Goal: Transaction & Acquisition: Purchase product/service

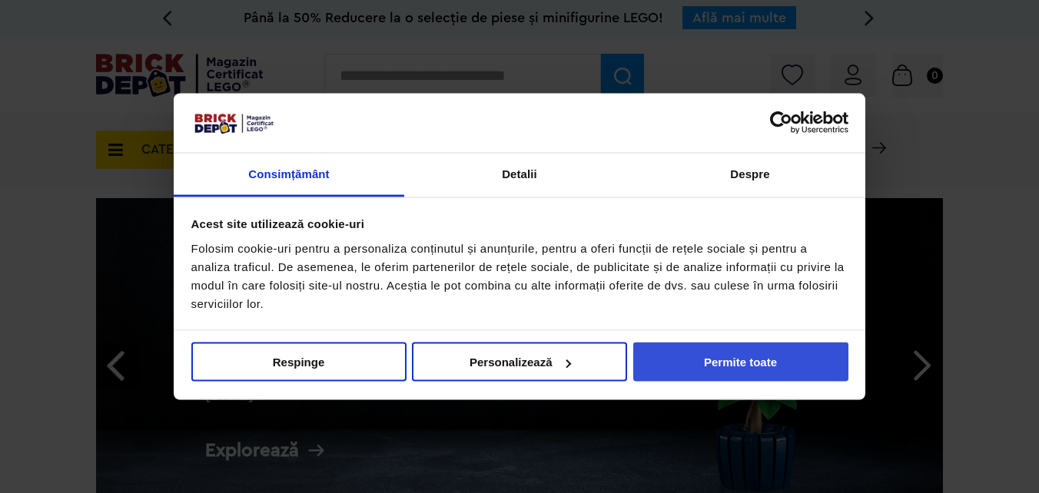
click at [721, 367] on button "Permite toate" at bounding box center [740, 362] width 215 height 39
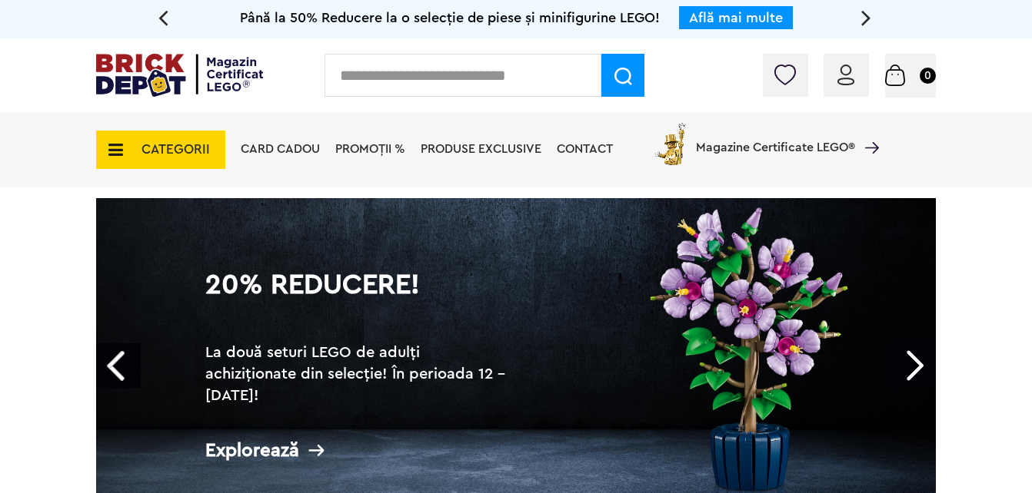
click at [395, 76] on input "text" at bounding box center [462, 75] width 277 height 43
paste input "*****"
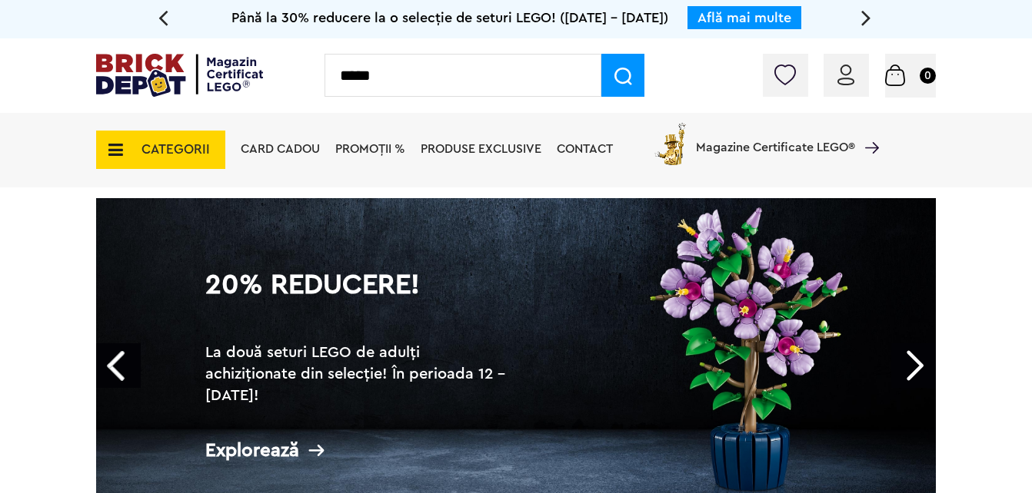
type input "*****"
click at [614, 78] on img at bounding box center [623, 77] width 18 height 18
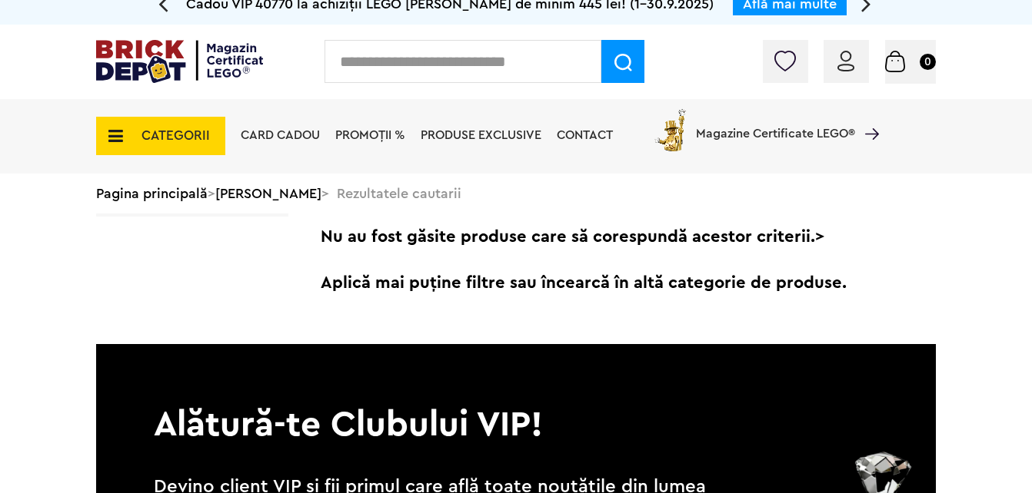
scroll to position [15, 0]
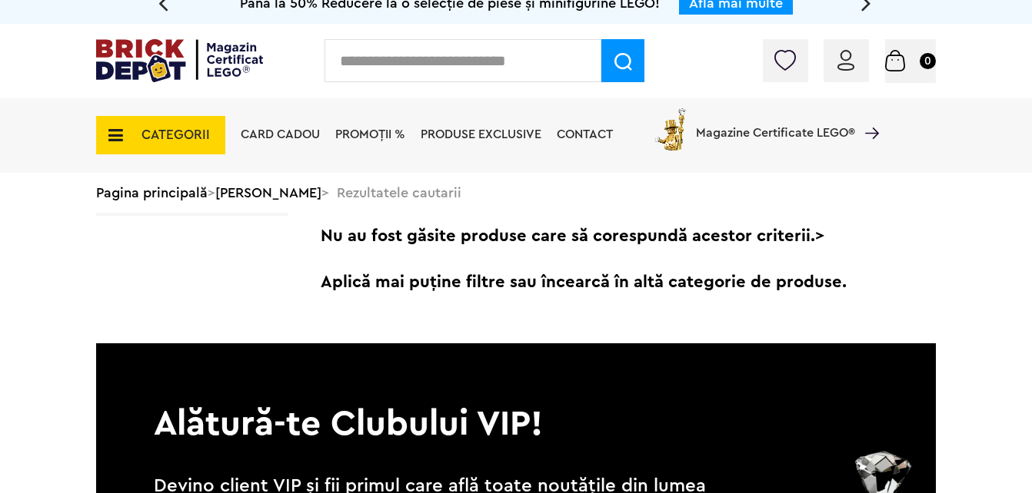
click at [397, 61] on input "text" at bounding box center [462, 60] width 277 height 43
paste input "*****"
type input "*****"
click at [616, 60] on img at bounding box center [623, 62] width 18 height 18
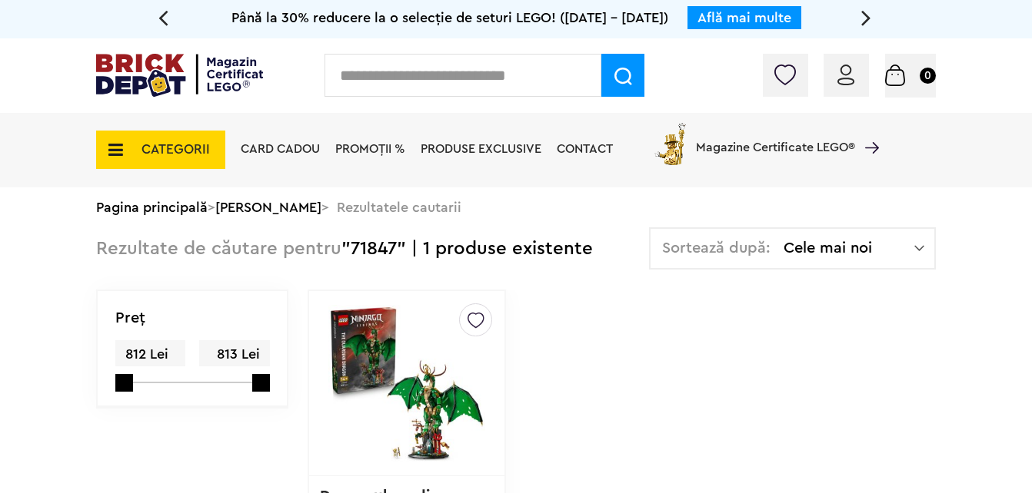
click at [144, 151] on span "CATEGORII" at bounding box center [175, 149] width 68 height 13
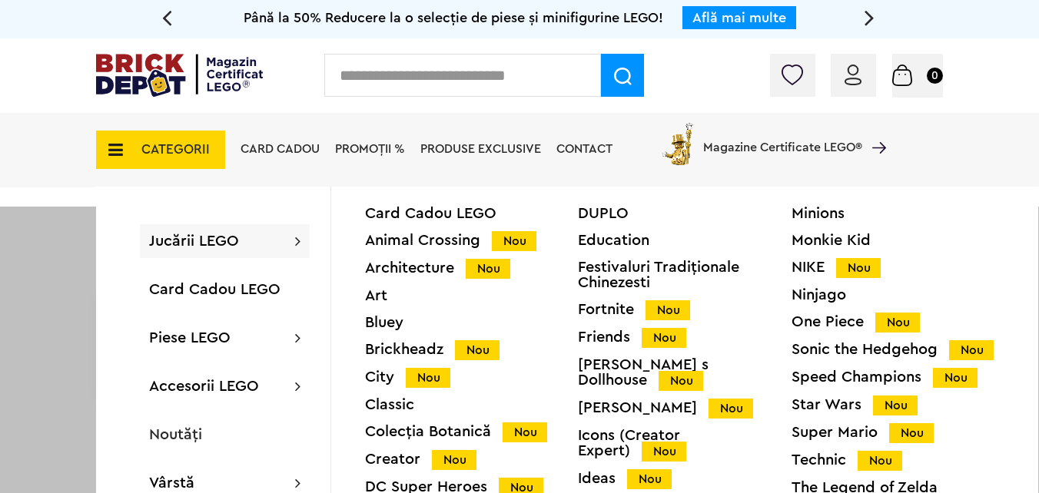
click at [812, 292] on div "Ninjago" at bounding box center [898, 294] width 213 height 15
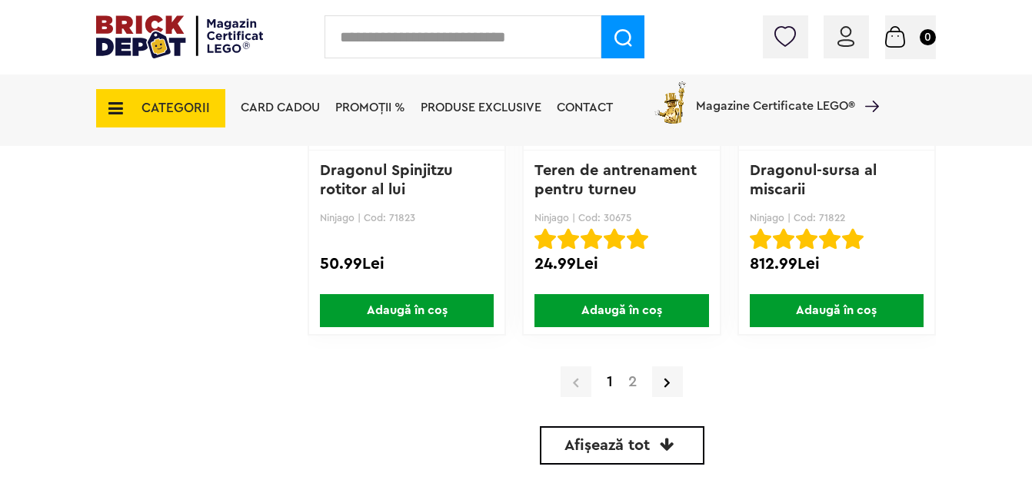
scroll to position [3732, 0]
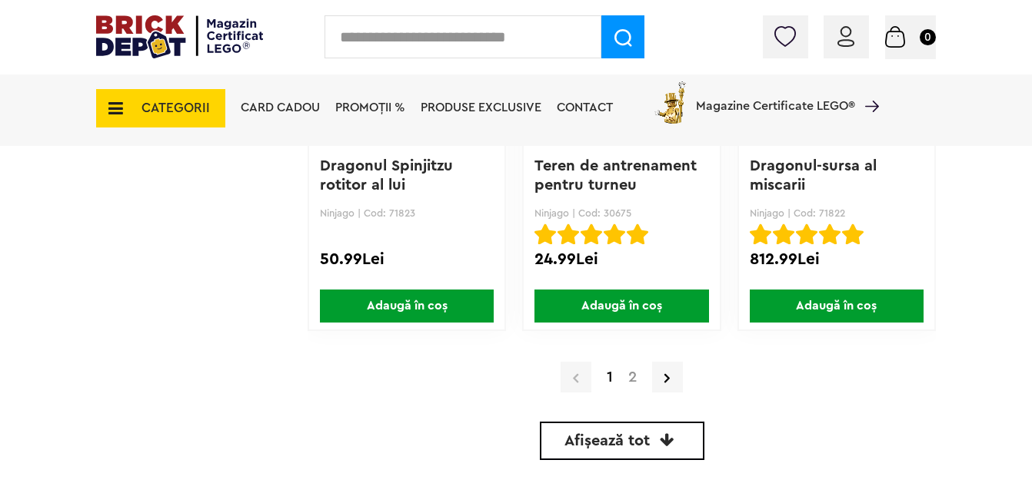
click at [633, 371] on link "2" at bounding box center [632, 377] width 24 height 15
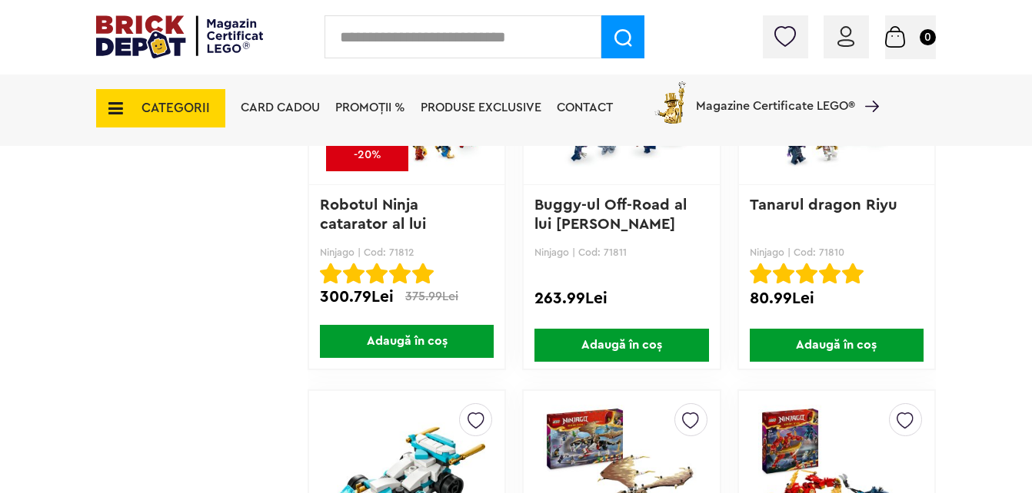
scroll to position [1737, 0]
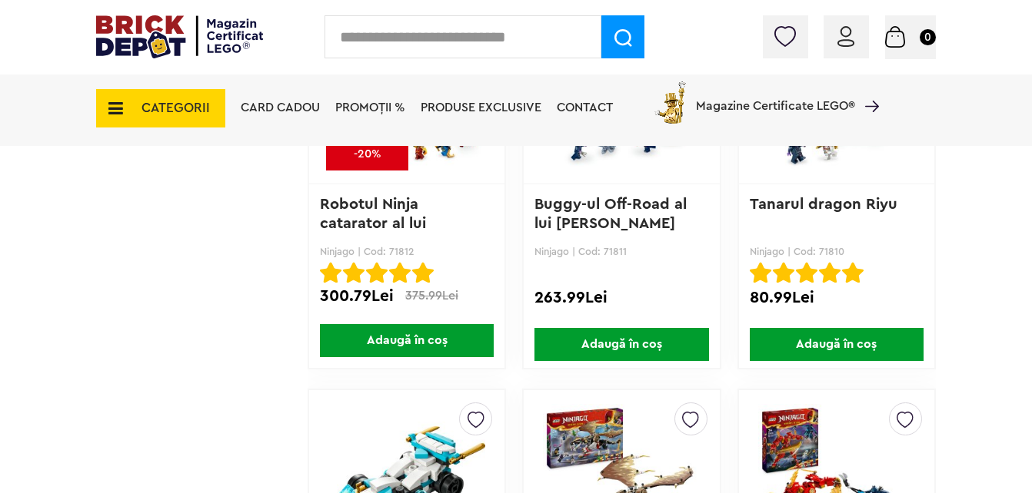
click at [261, 236] on td "Linkuri Importante Comenzile mele Date personale Adrese Parolă Listă dorințe Re…" at bounding box center [201, 489] width 211 height 3331
click at [182, 110] on span "CATEGORII" at bounding box center [175, 107] width 68 height 13
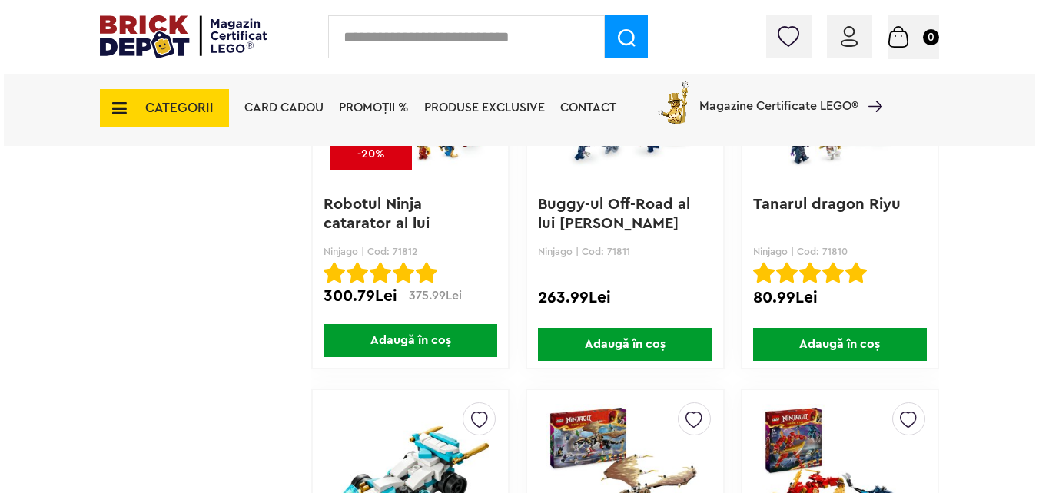
scroll to position [1738, 0]
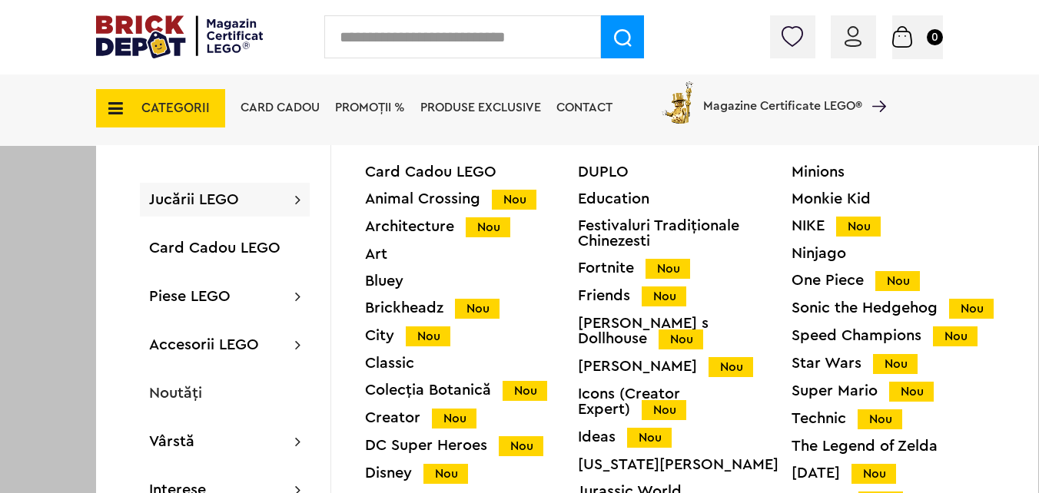
click at [404, 385] on div "Colecția Botanică Nou" at bounding box center [471, 391] width 213 height 16
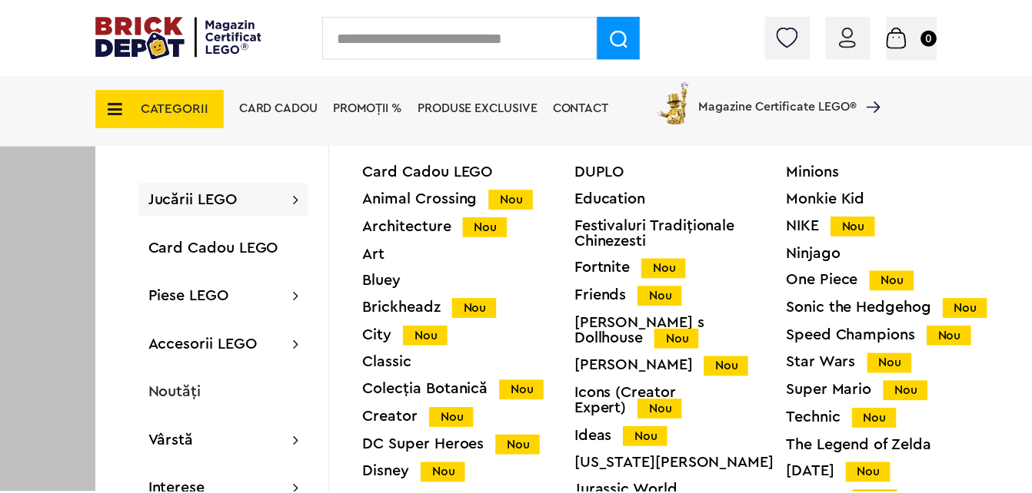
scroll to position [1737, 0]
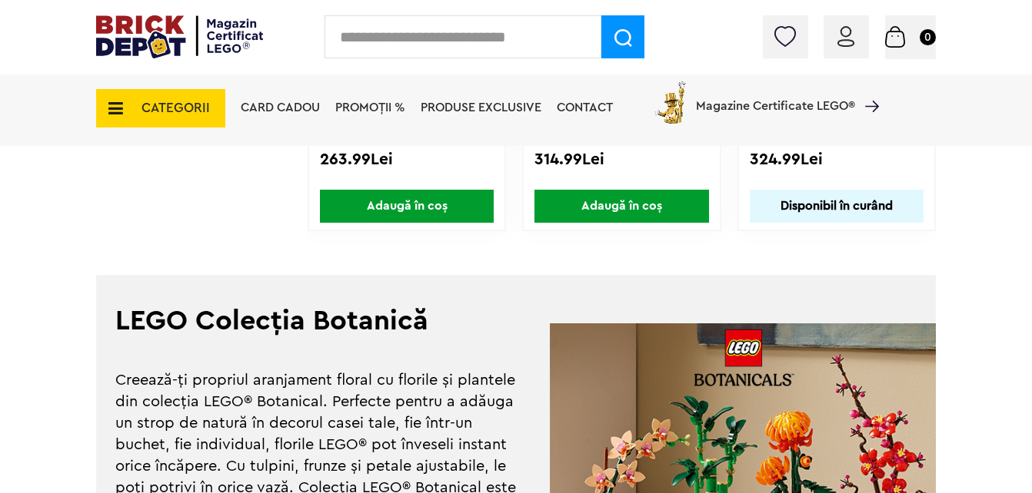
scroll to position [3832, 0]
